Goal: Navigation & Orientation: Find specific page/section

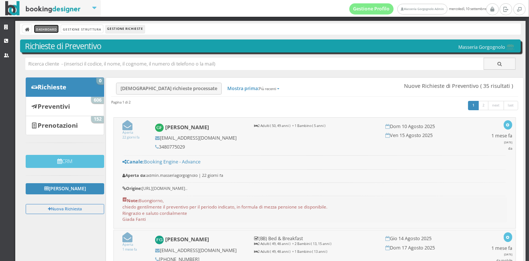
click at [44, 27] on link "Dashboard" at bounding box center [46, 29] width 24 height 8
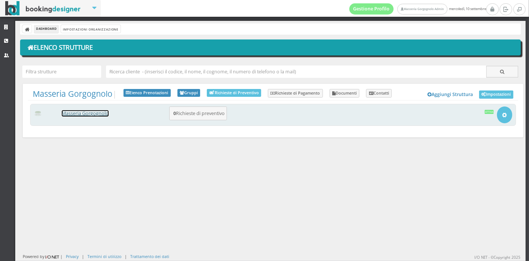
click at [106, 112] on link "Masseria Gorgognolo" at bounding box center [85, 113] width 47 height 6
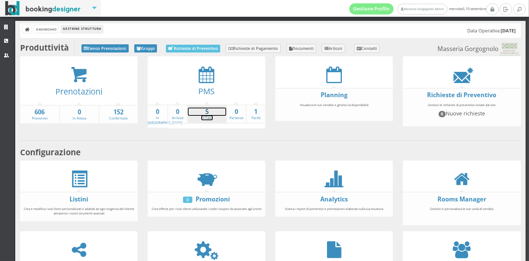
click at [204, 113] on strong "5" at bounding box center [207, 112] width 38 height 9
